Goal: Task Accomplishment & Management: Manage account settings

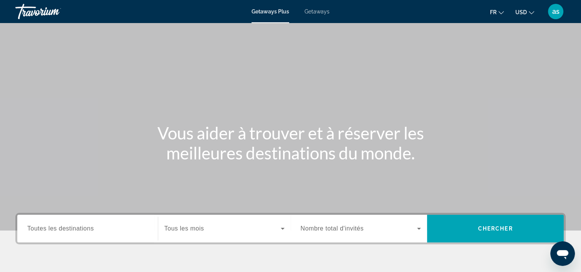
click at [557, 10] on span "as" at bounding box center [555, 12] width 7 height 8
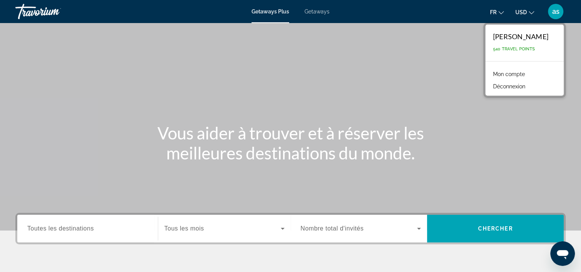
click at [519, 70] on link "Mon compte" at bounding box center [509, 74] width 40 height 10
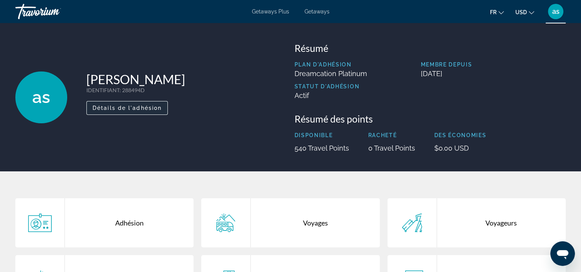
click at [126, 111] on span "Détails de l'adhésion" at bounding box center [127, 108] width 69 height 6
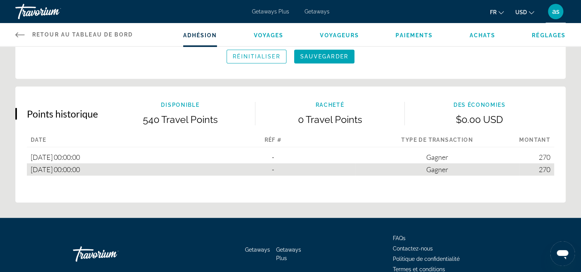
scroll to position [298, 0]
